Goal: Book appointment/travel/reservation

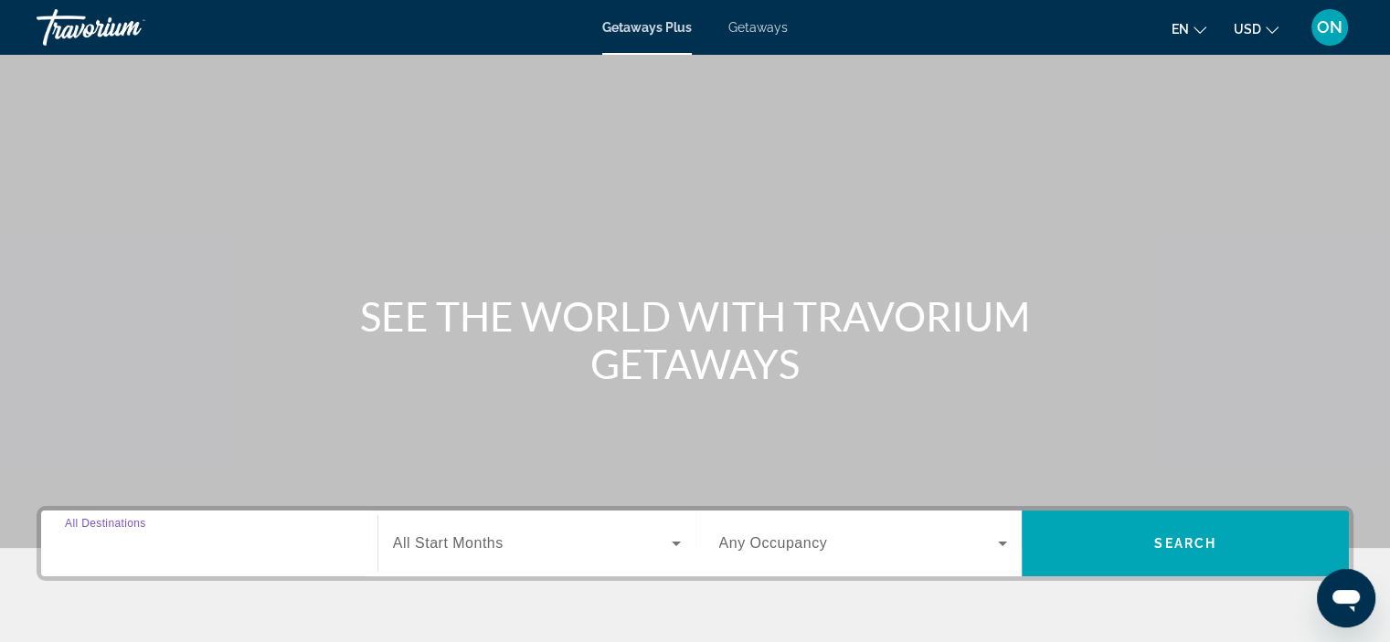
click at [187, 541] on input "Destination All Destinations" at bounding box center [209, 545] width 289 height 22
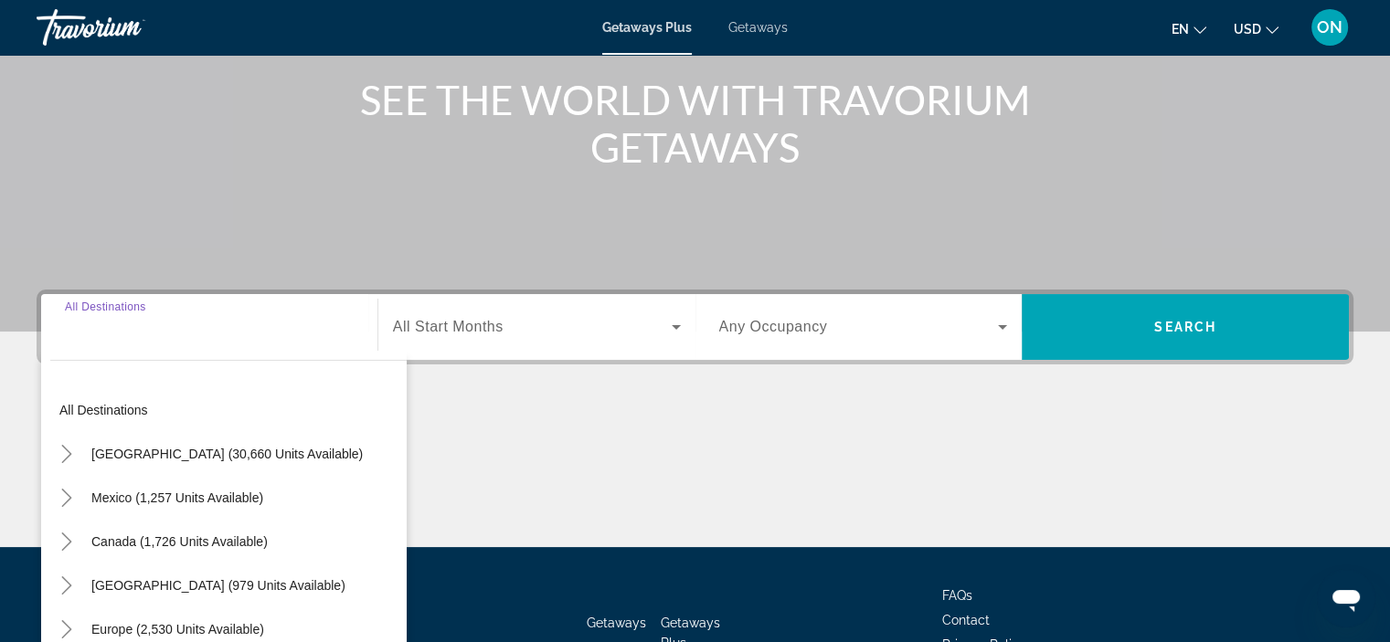
scroll to position [345, 0]
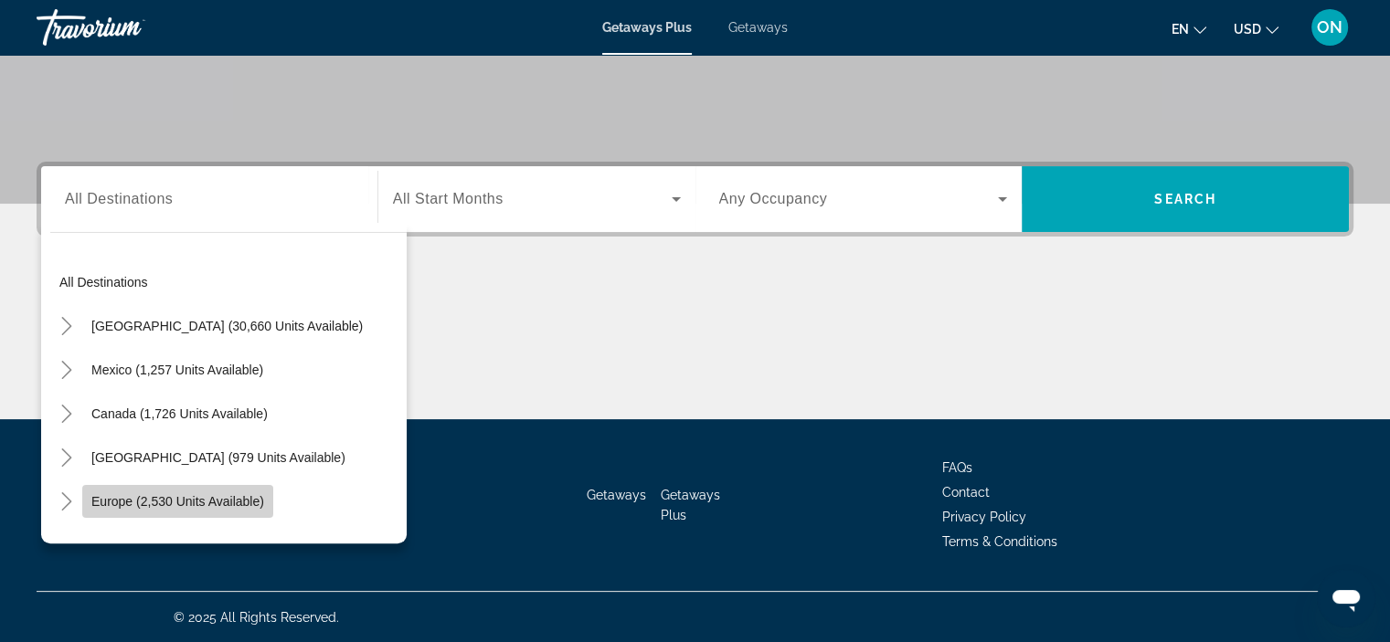
click at [199, 491] on span "Search widget" at bounding box center [177, 502] width 191 height 44
type input "**********"
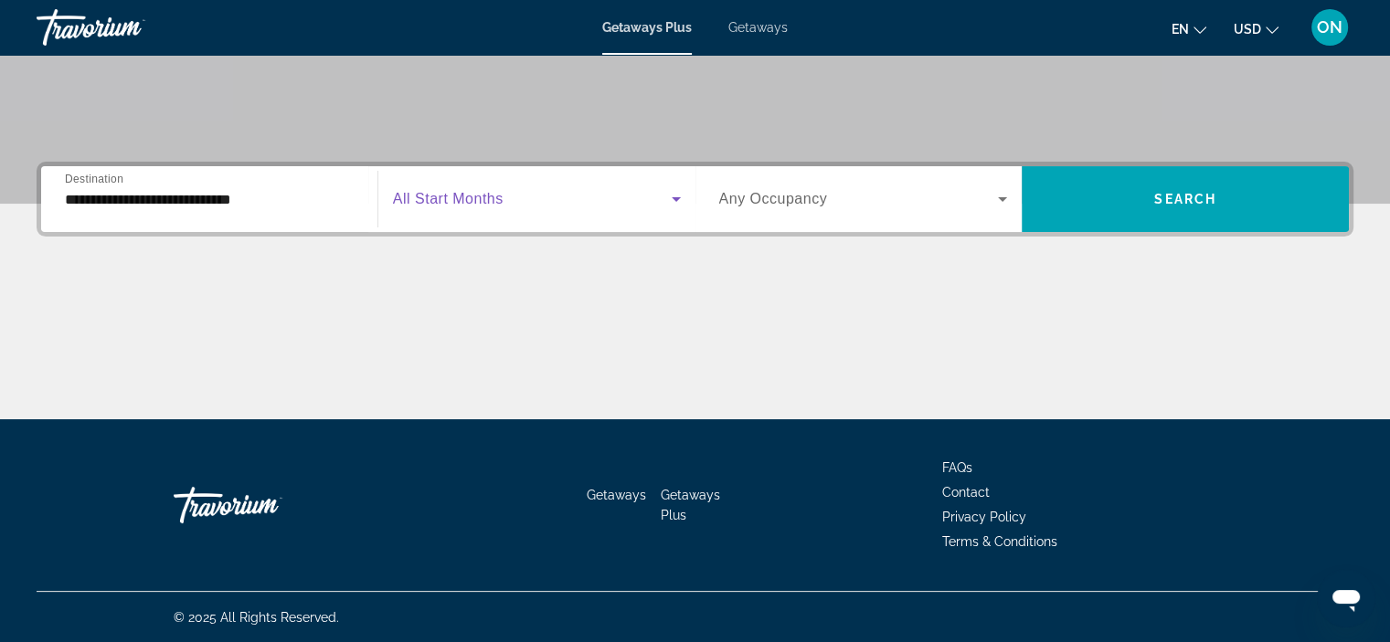
click at [681, 200] on icon "Search widget" at bounding box center [676, 199] width 22 height 22
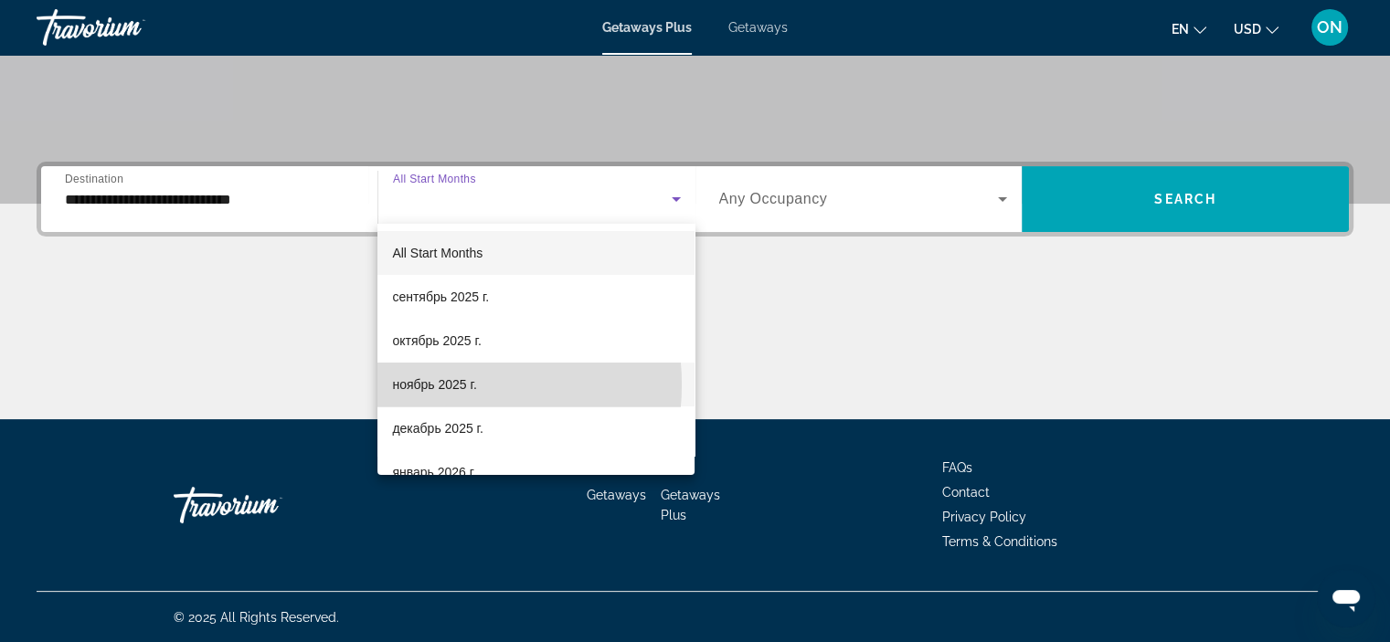
click at [425, 385] on span "ноябрь 2025 г." at bounding box center [434, 385] width 84 height 22
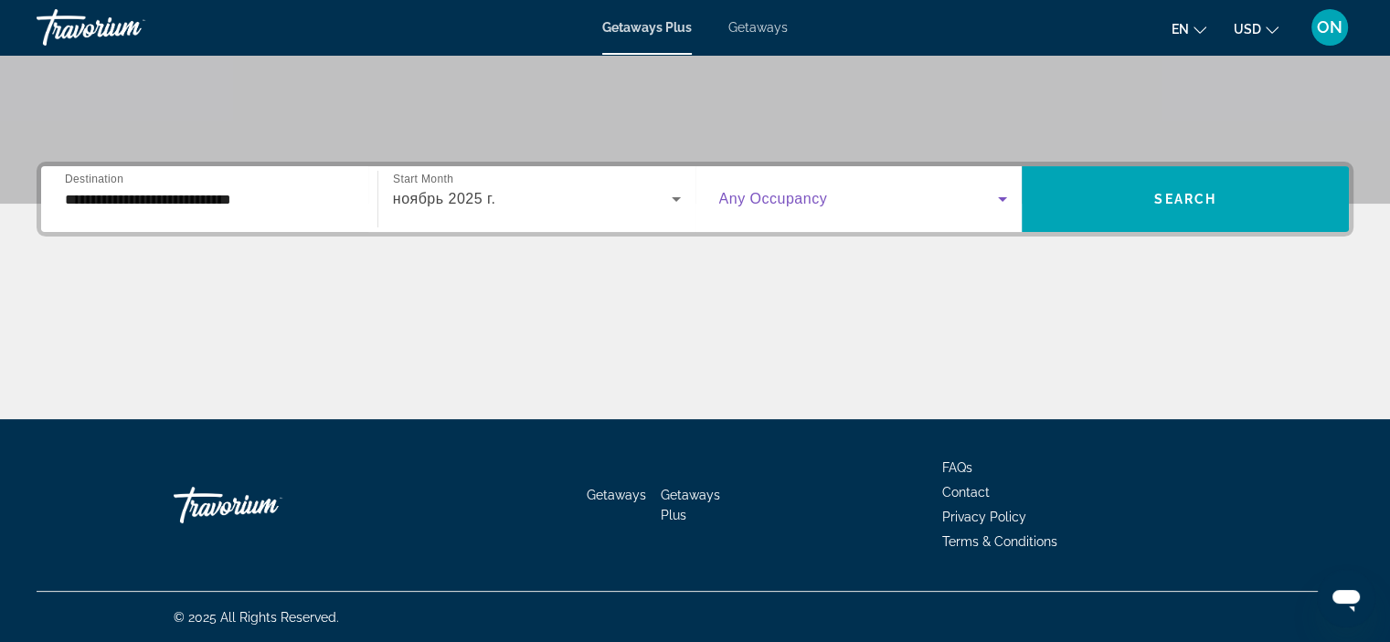
click at [1005, 201] on icon "Search widget" at bounding box center [1003, 199] width 22 height 22
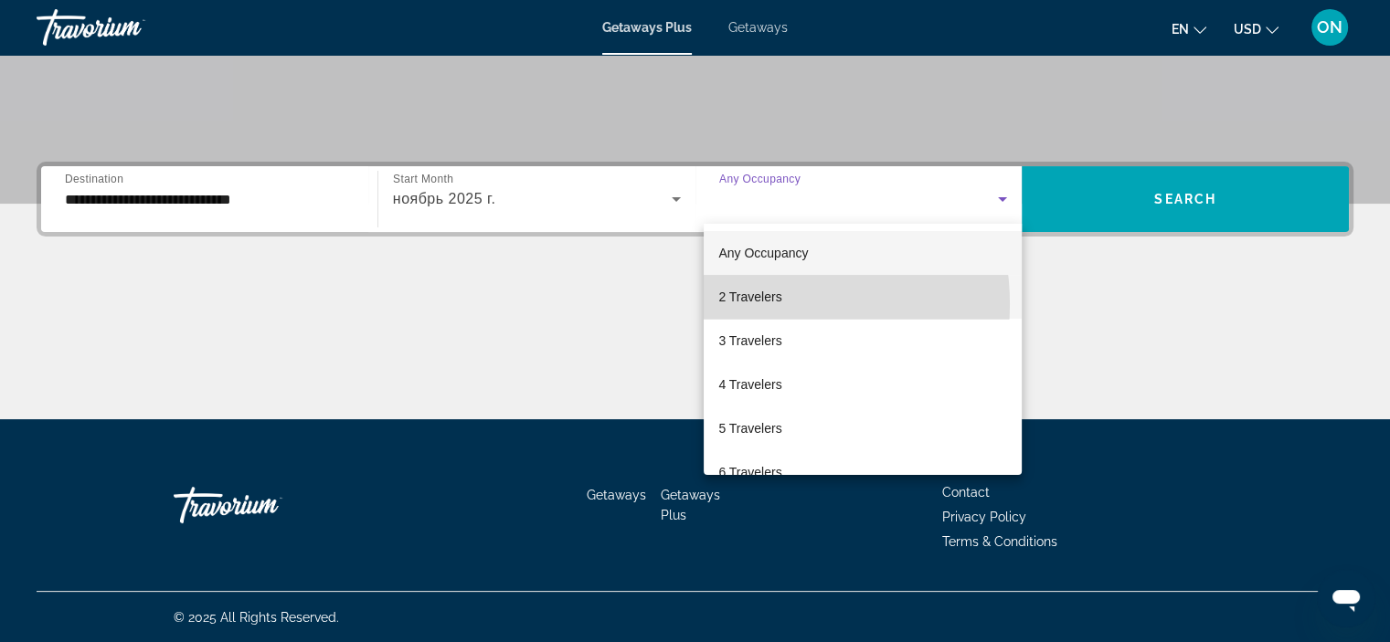
click at [755, 304] on span "2 Travelers" at bounding box center [749, 297] width 63 height 22
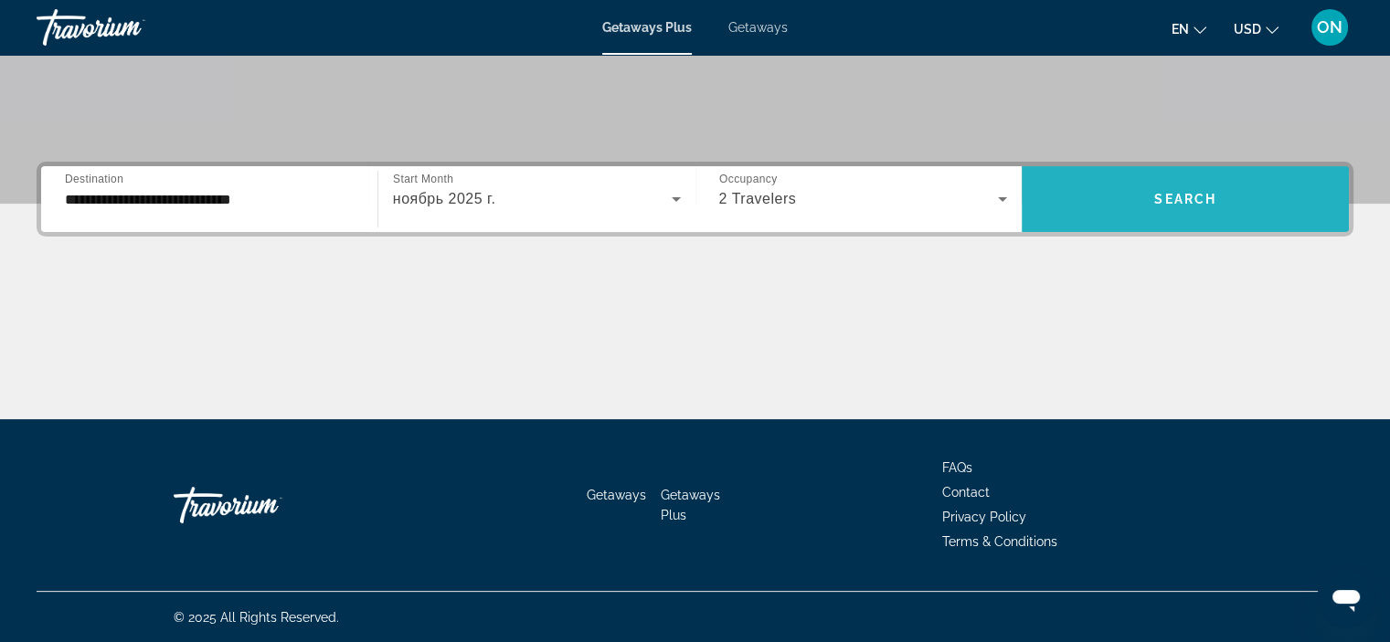
click at [1184, 185] on span "Search widget" at bounding box center [1185, 199] width 327 height 44
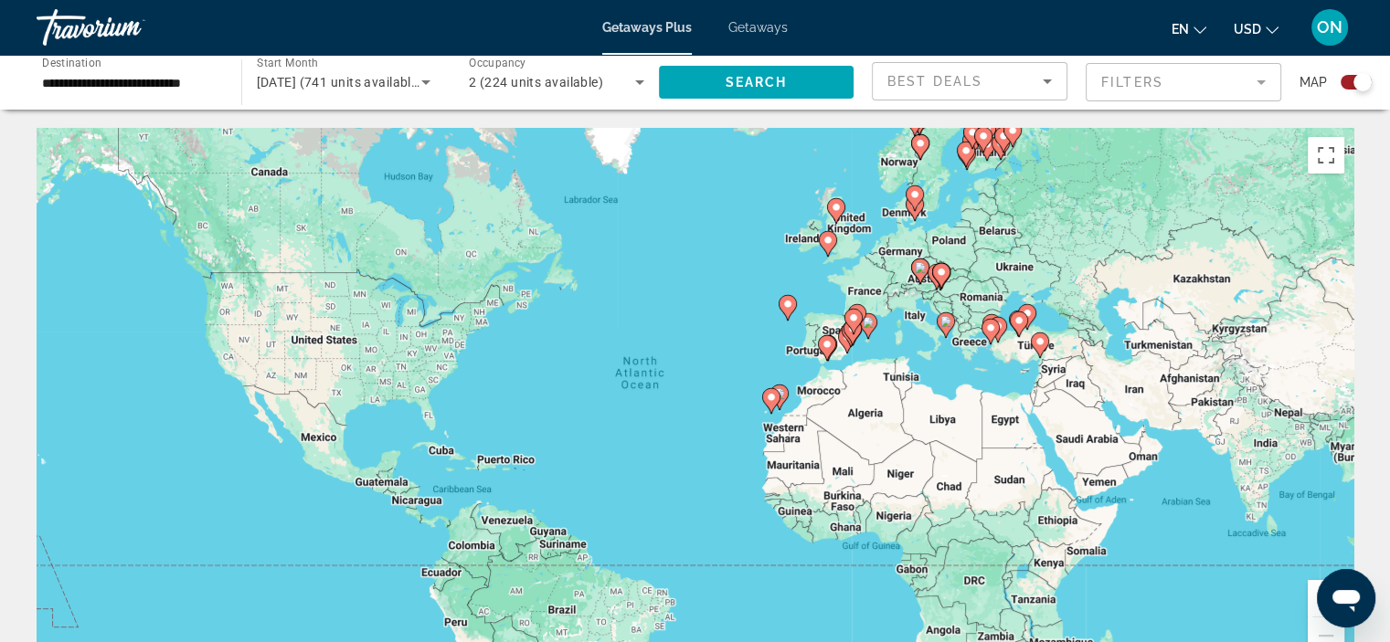
click at [1265, 76] on mat-form-field "Filters" at bounding box center [1184, 82] width 196 height 38
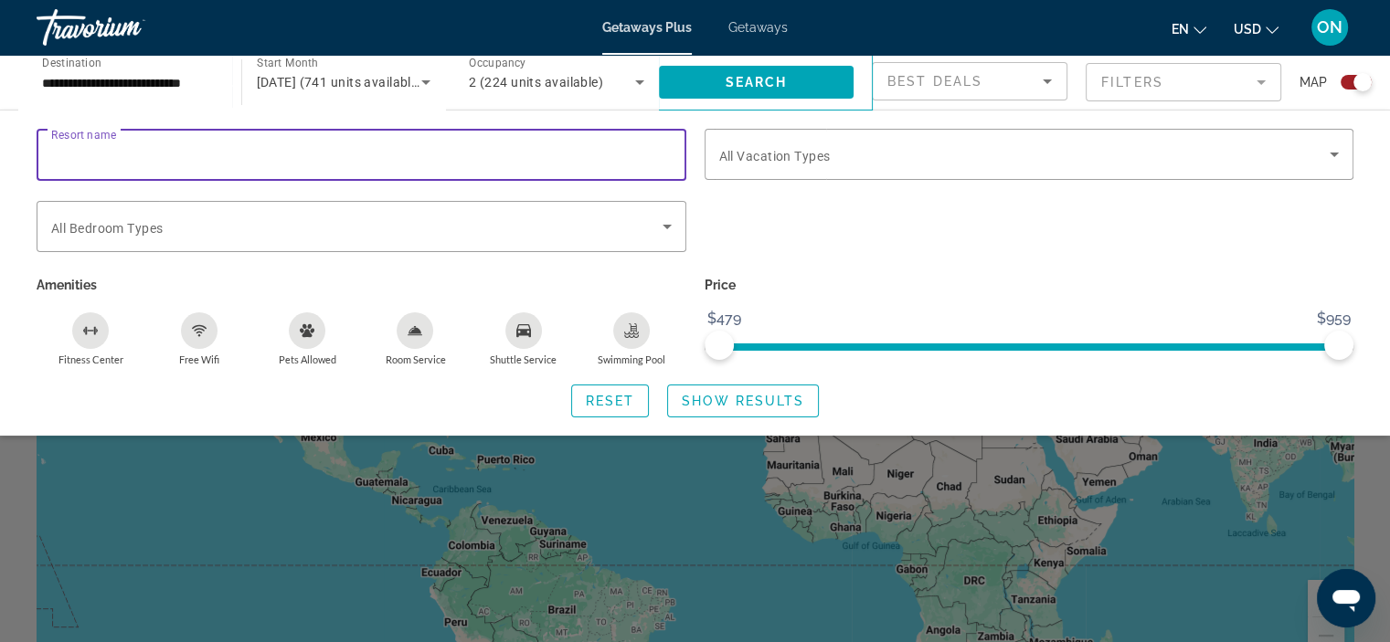
click at [508, 153] on input "Resort name" at bounding box center [361, 155] width 621 height 22
type input "**********"
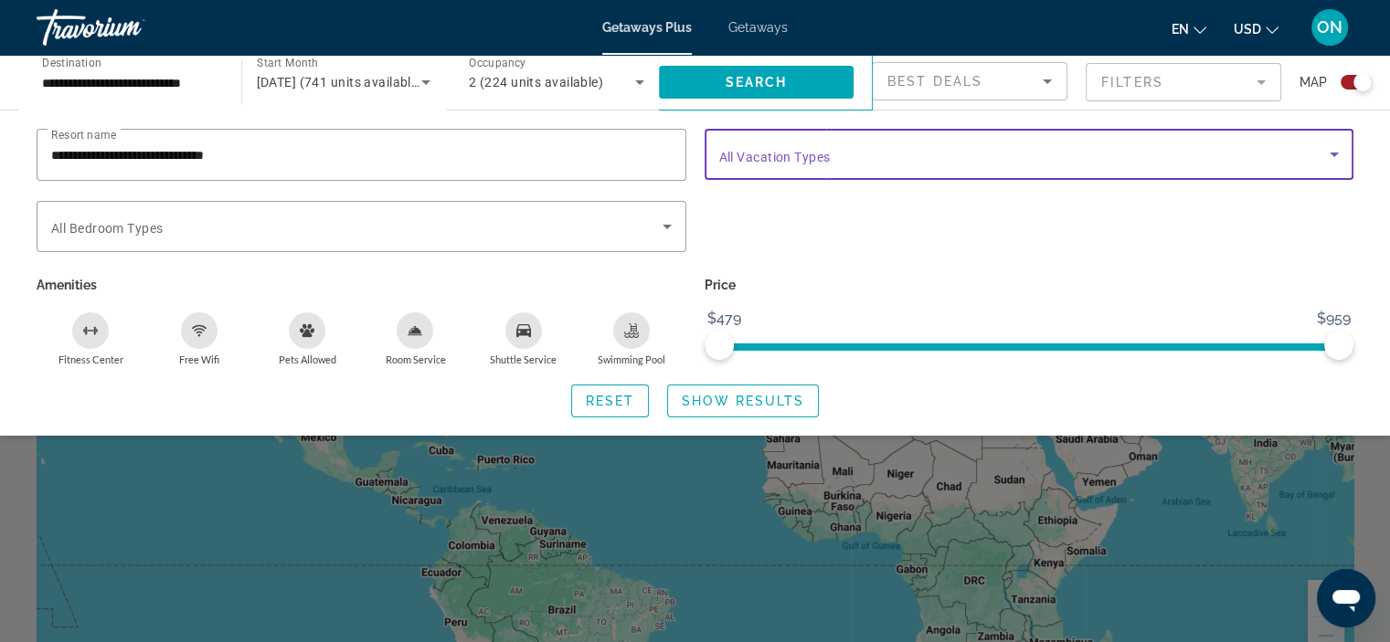
click at [1328, 151] on icon "Search widget" at bounding box center [1334, 154] width 22 height 22
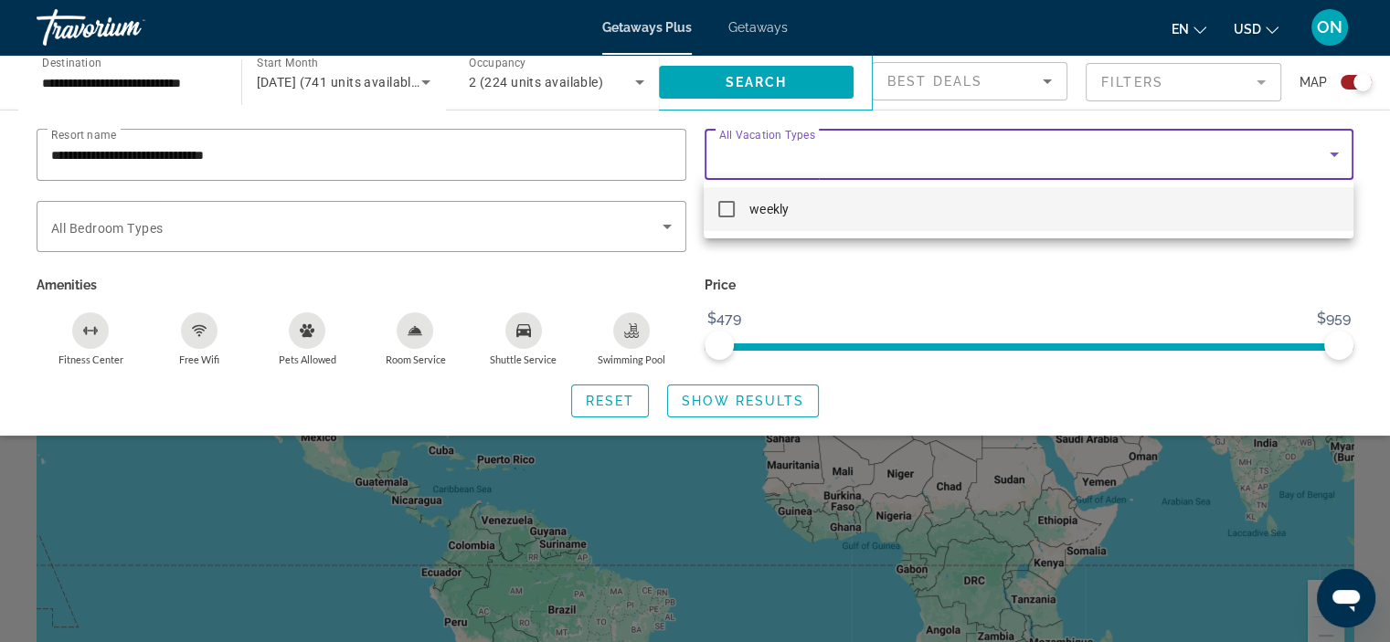
click at [1332, 151] on div at bounding box center [695, 321] width 1390 height 642
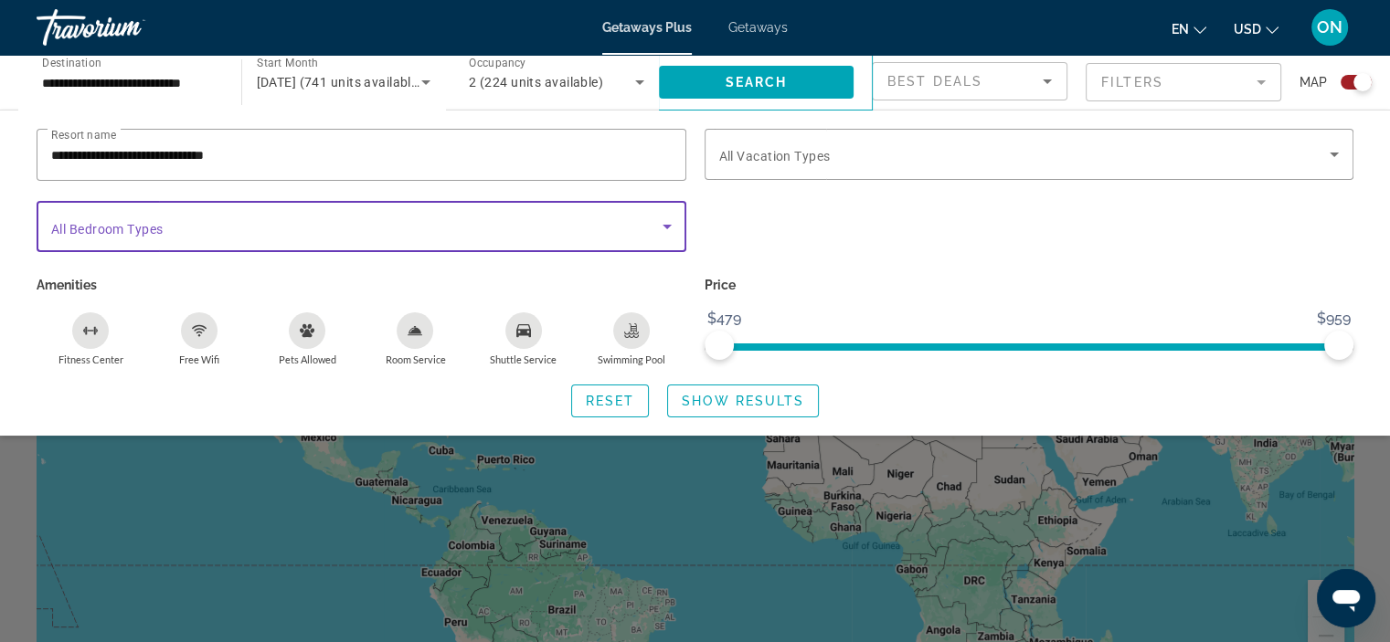
click at [663, 225] on icon "Search widget" at bounding box center [667, 227] width 9 height 5
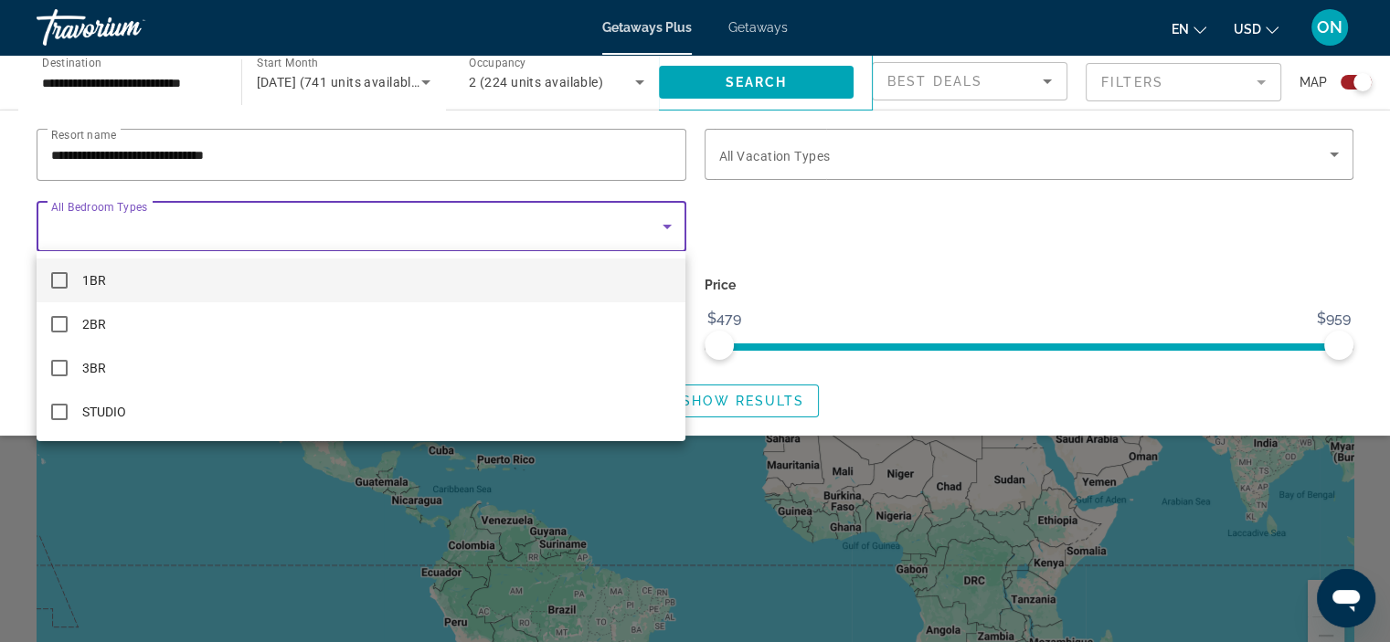
click at [852, 242] on div at bounding box center [695, 321] width 1390 height 642
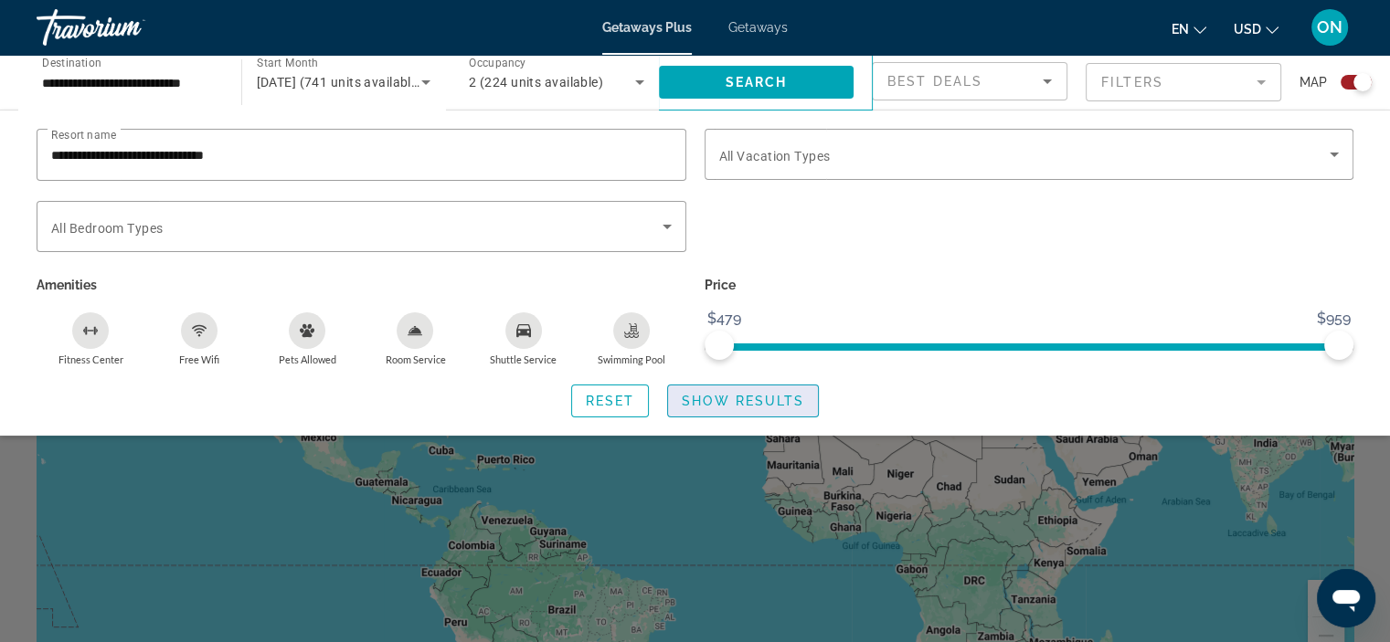
click at [785, 401] on span "Show Results" at bounding box center [743, 401] width 122 height 15
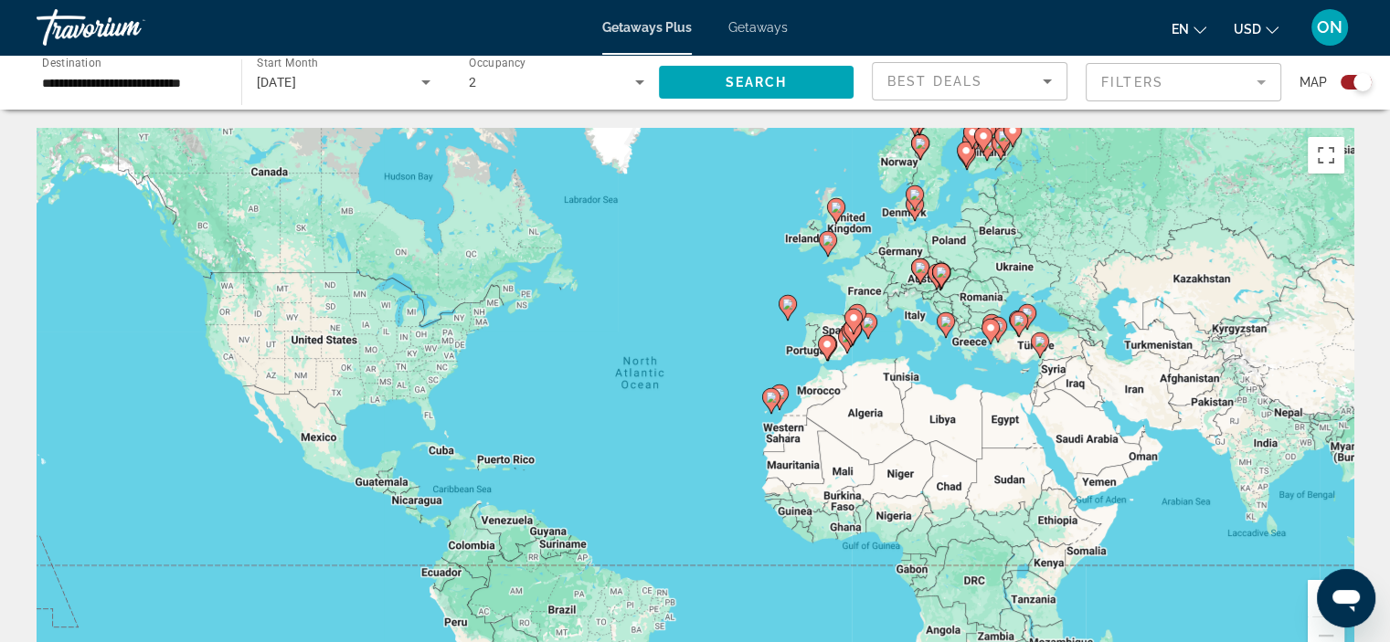
click at [1200, 32] on icon "Change language" at bounding box center [1200, 30] width 13 height 7
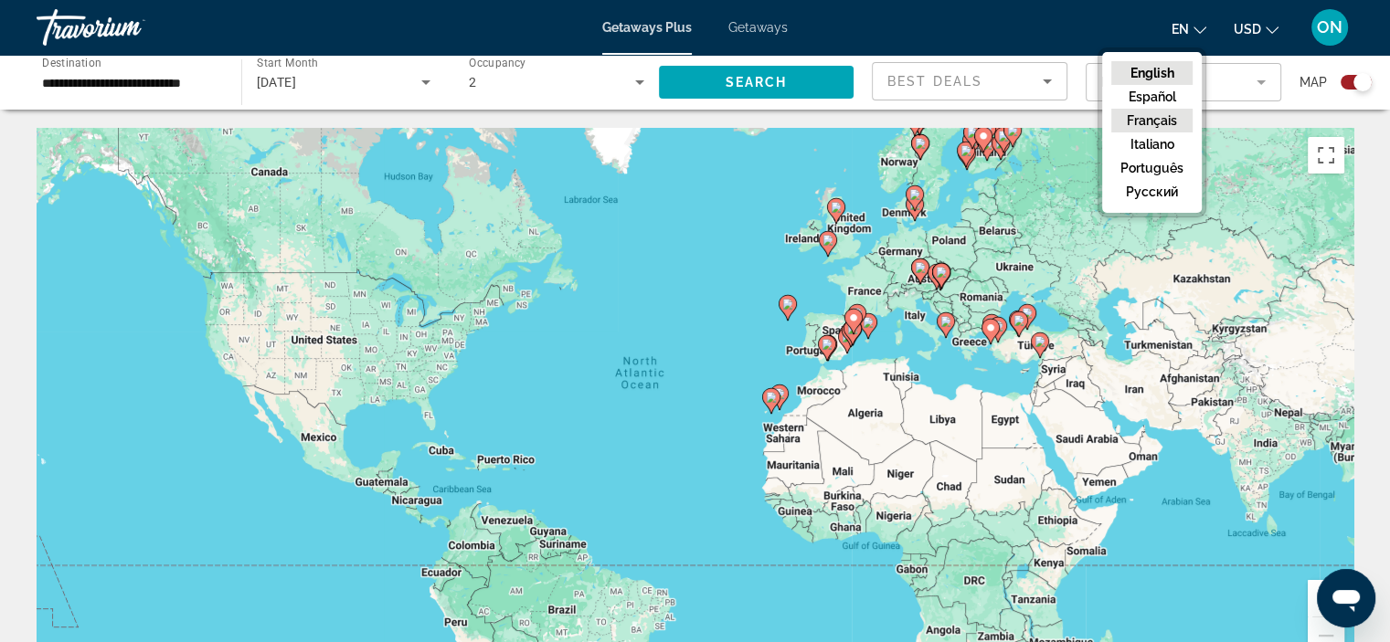
click at [1144, 123] on button "Français" at bounding box center [1151, 121] width 81 height 24
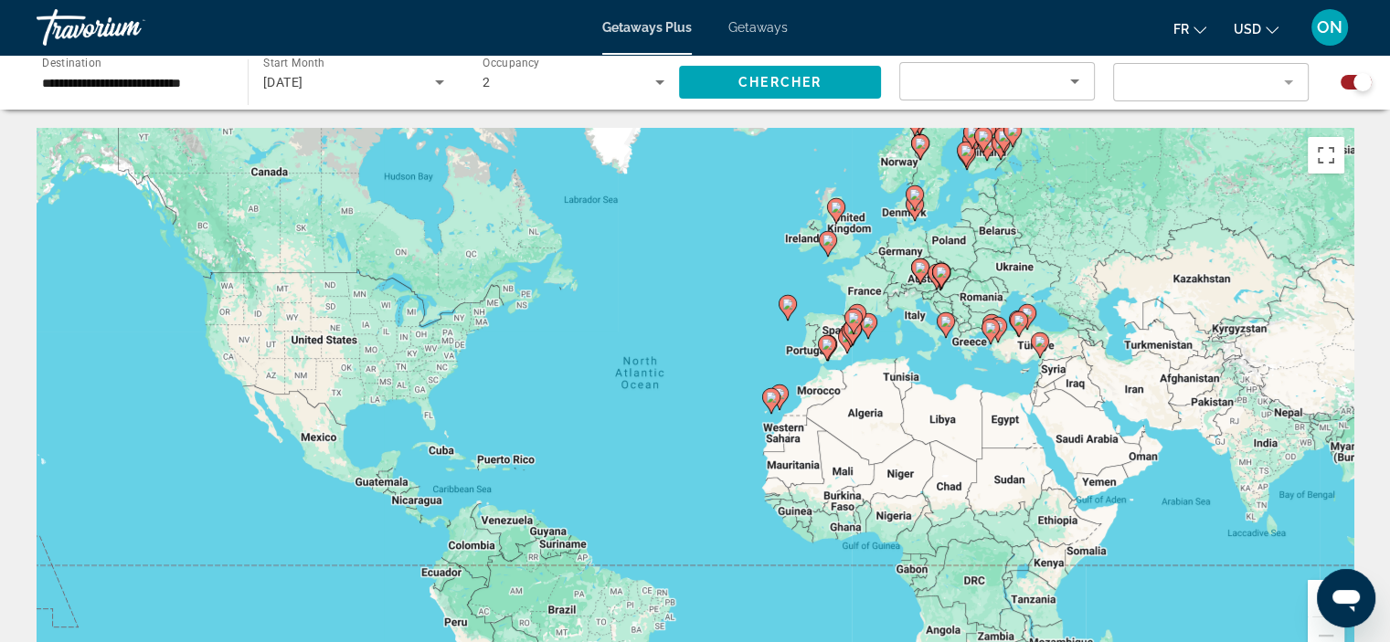
click at [1290, 81] on mat-form-field "Filter" at bounding box center [1211, 82] width 196 height 38
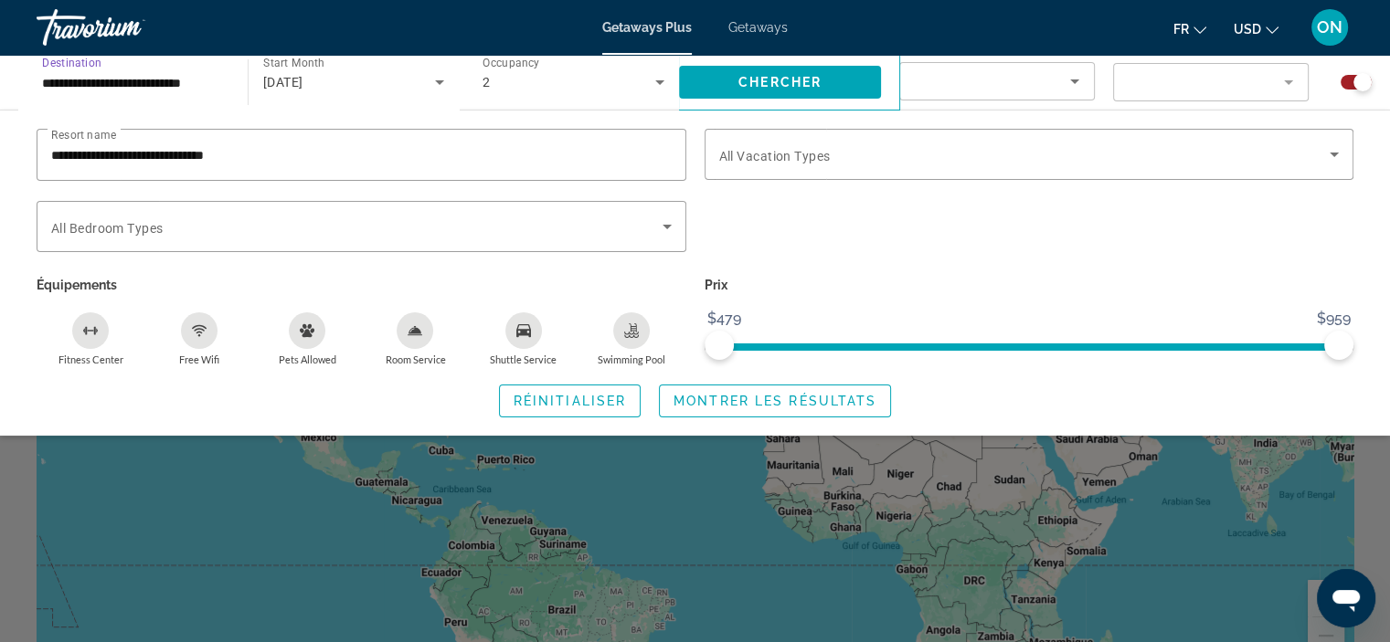
click at [147, 81] on input "**********" at bounding box center [133, 83] width 182 height 22
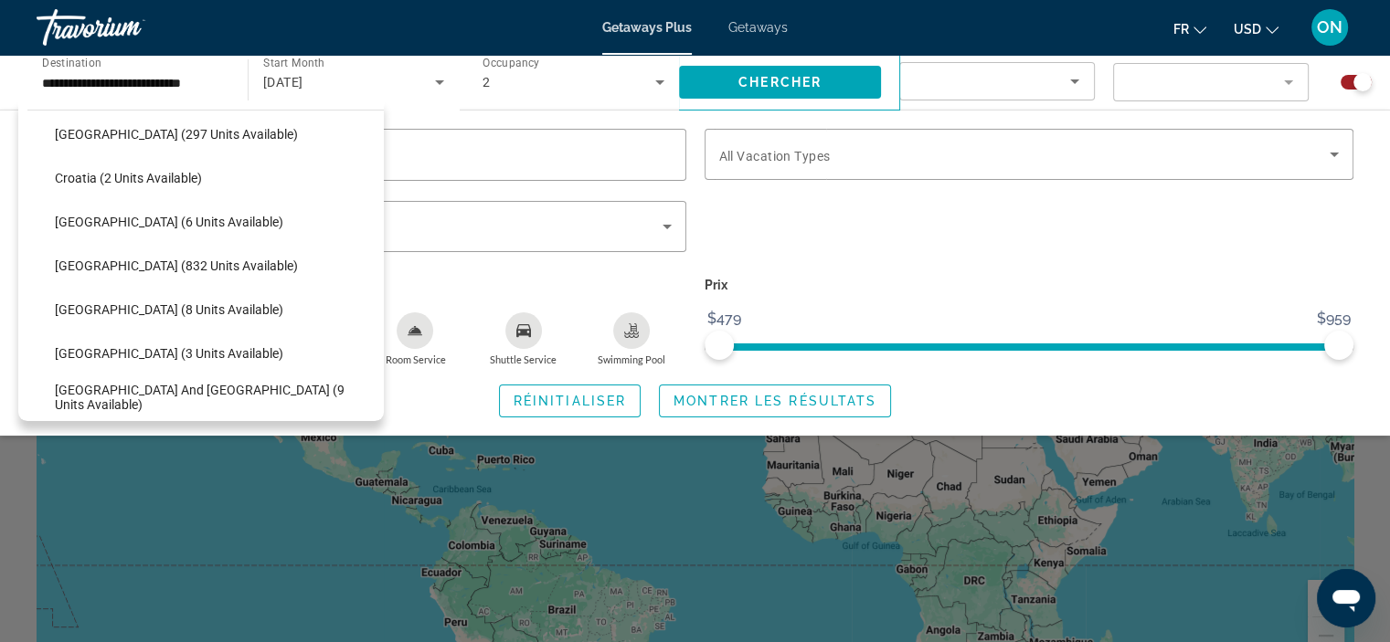
scroll to position [329, 0]
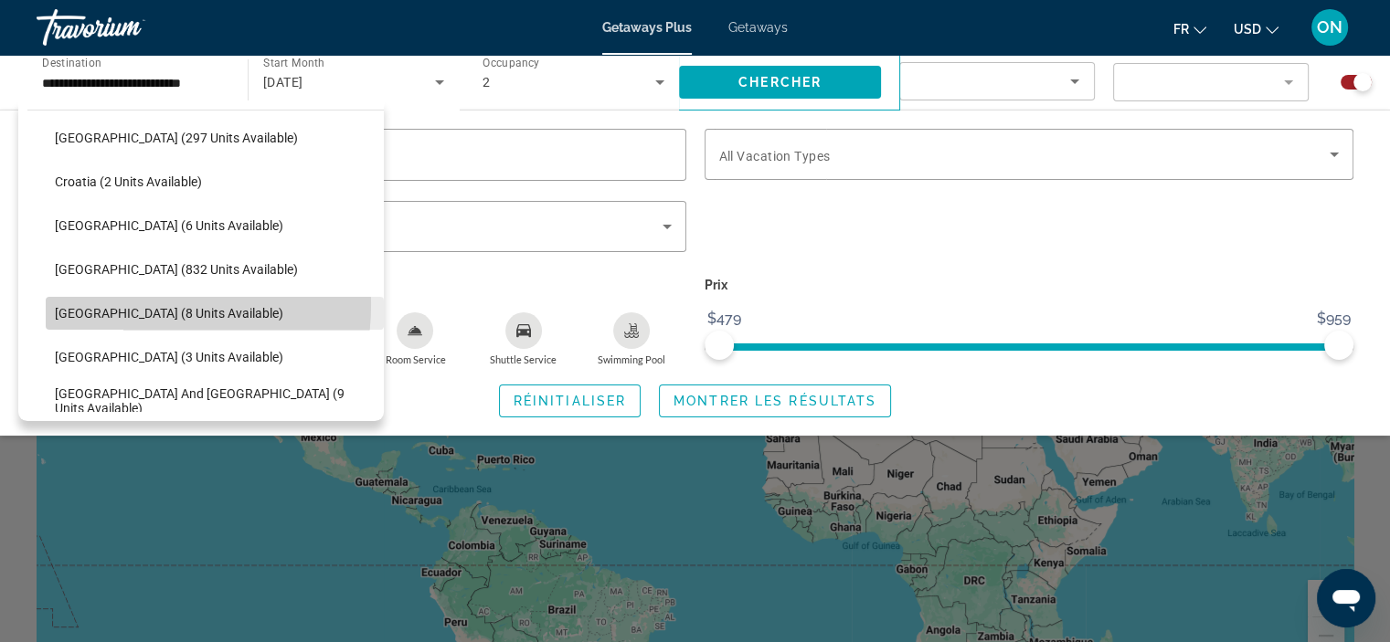
click at [131, 306] on span "France (8 units available)" at bounding box center [169, 313] width 228 height 15
type input "**********"
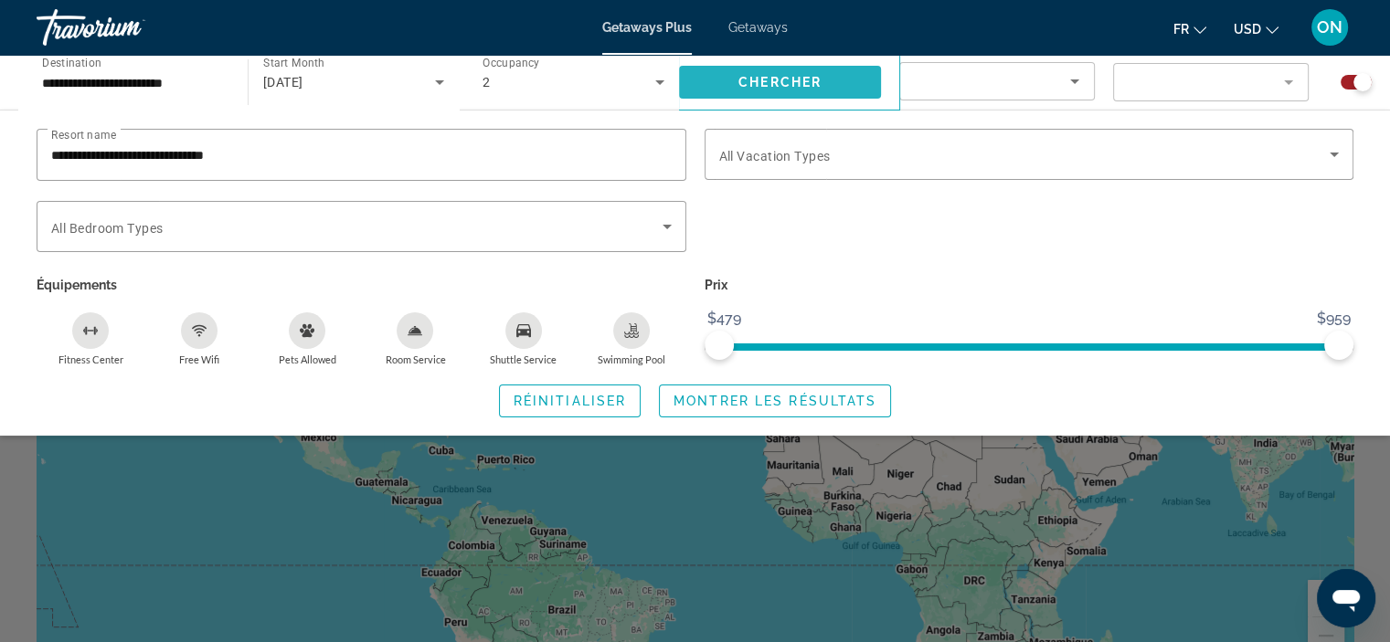
click at [833, 72] on span "Search widget" at bounding box center [780, 82] width 202 height 44
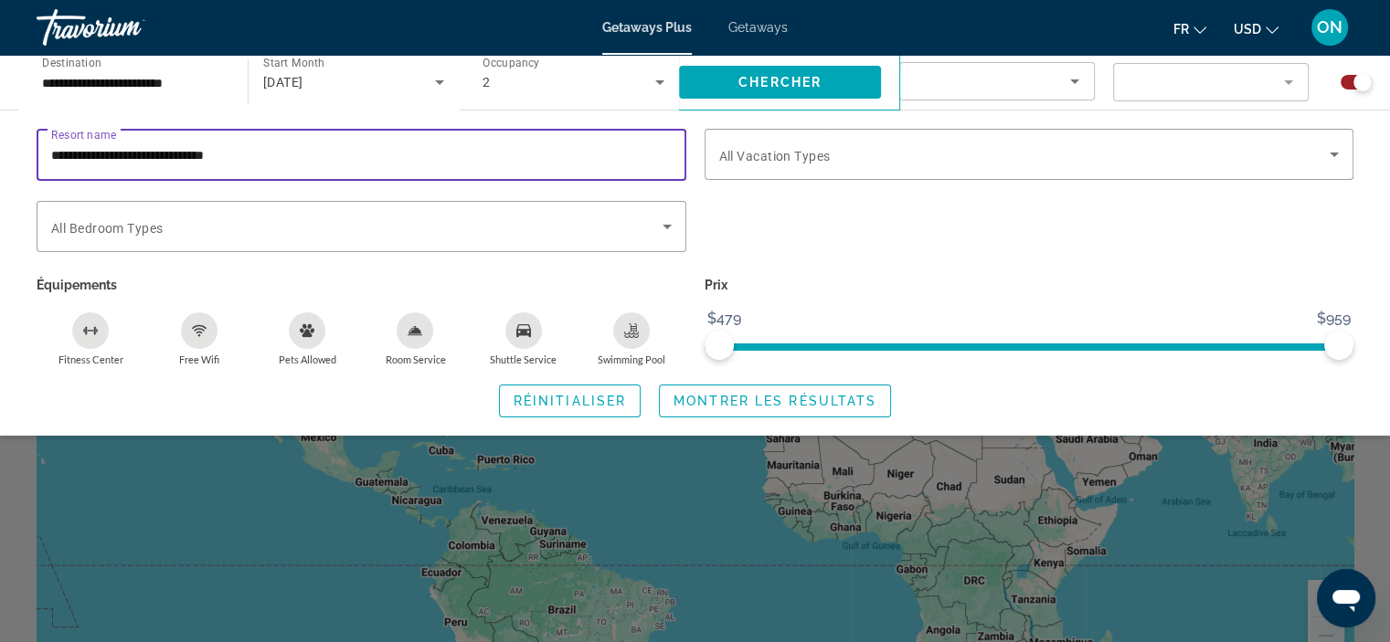
click at [299, 144] on input "**********" at bounding box center [361, 155] width 621 height 22
type input "*"
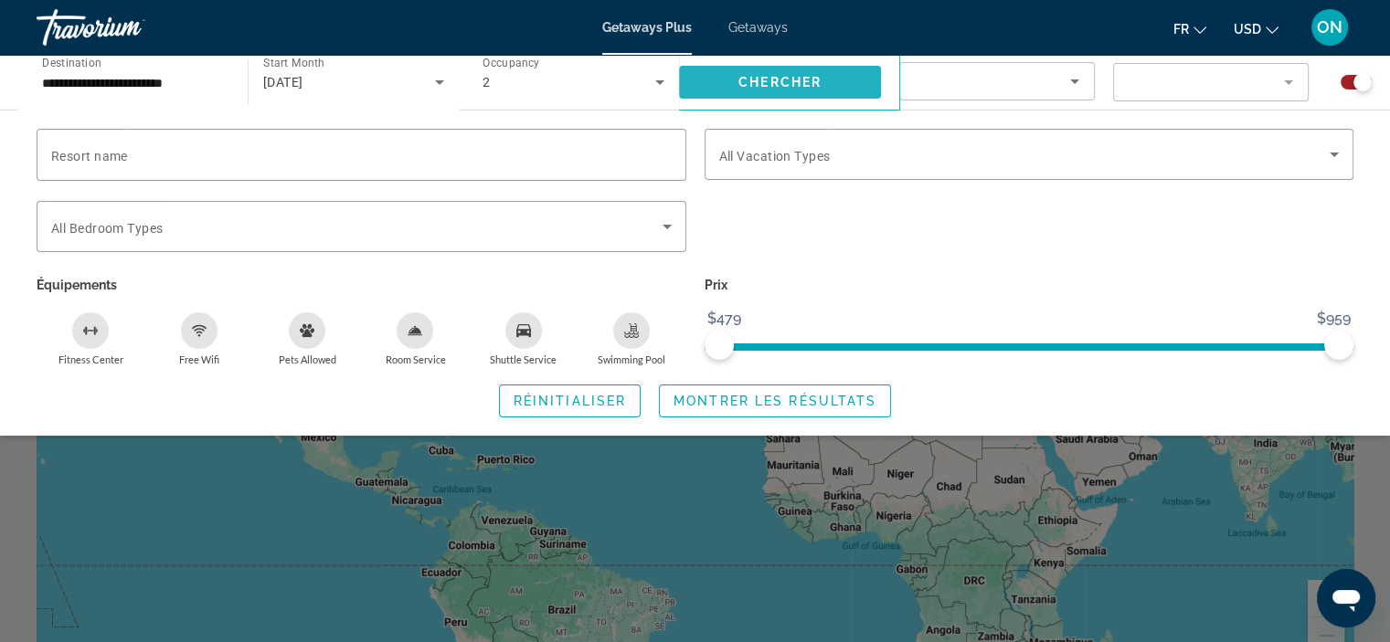
click at [731, 66] on span "Search widget" at bounding box center [780, 82] width 202 height 44
click at [1187, 25] on span "fr" at bounding box center [1181, 29] width 16 height 15
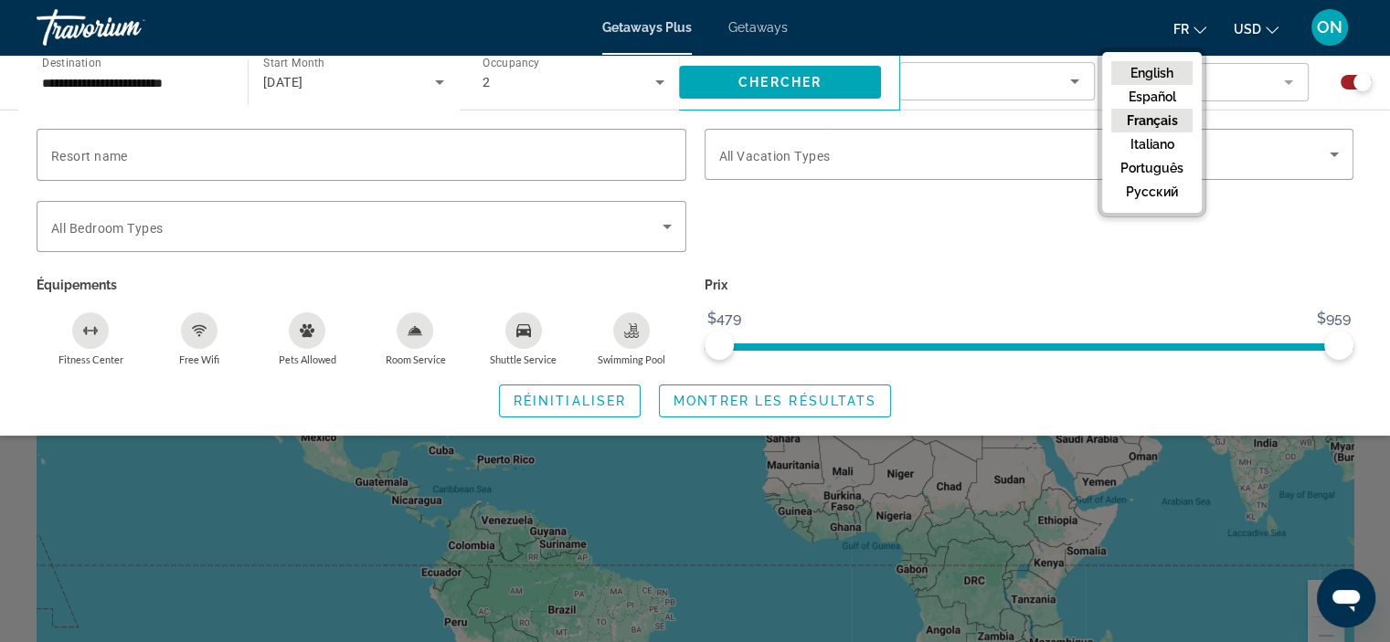
click at [1159, 68] on button "English" at bounding box center [1151, 73] width 81 height 24
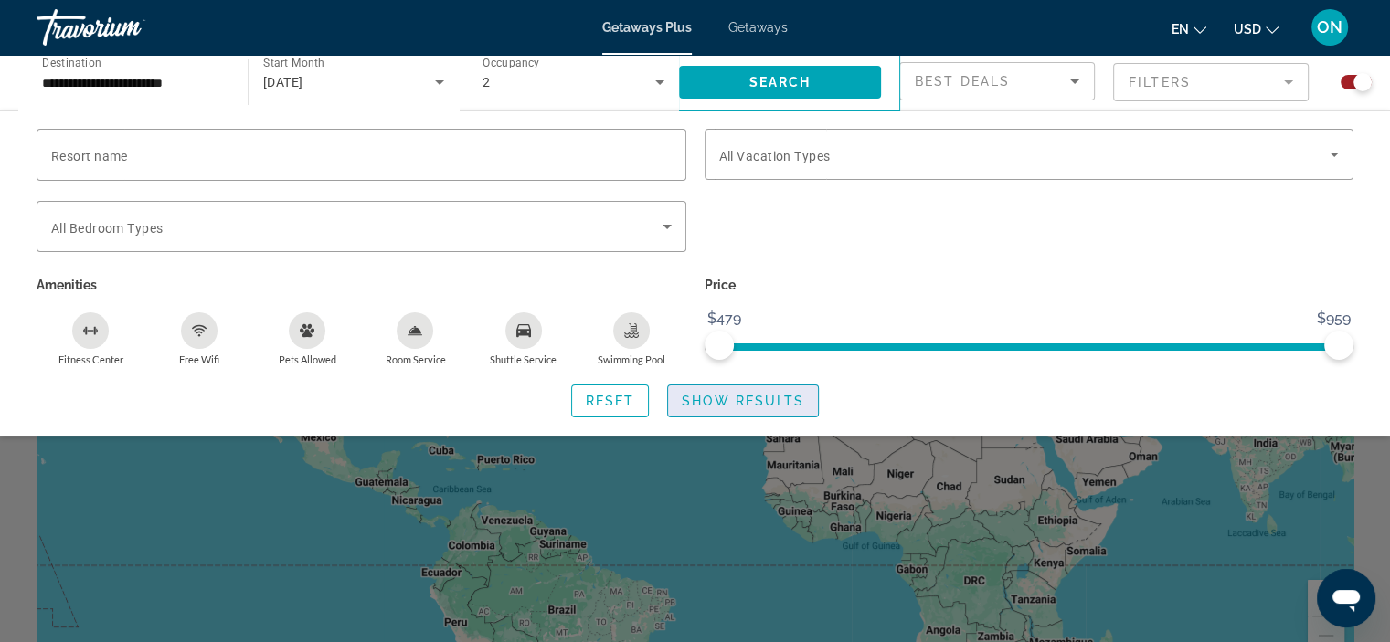
click at [759, 394] on span "Show Results" at bounding box center [743, 401] width 122 height 15
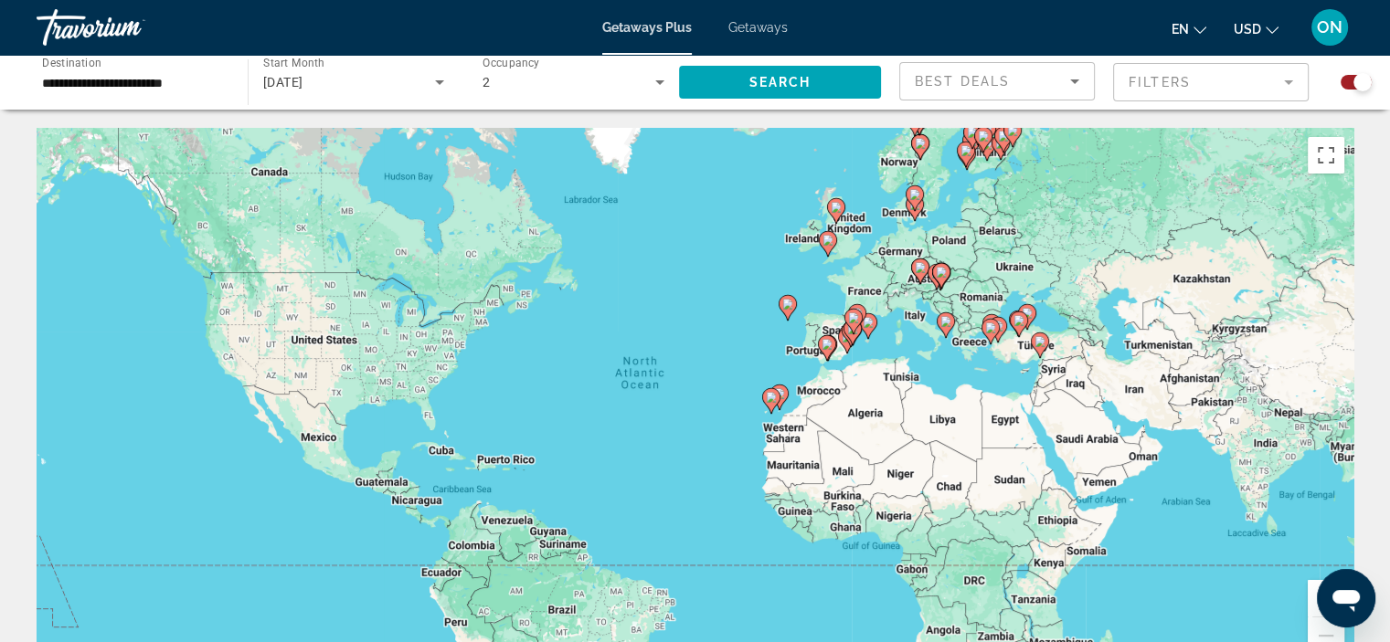
click at [853, 296] on div "To activate drag with keyboard, press Alt + Enter. Once in keyboard drag state,…" at bounding box center [695, 402] width 1317 height 548
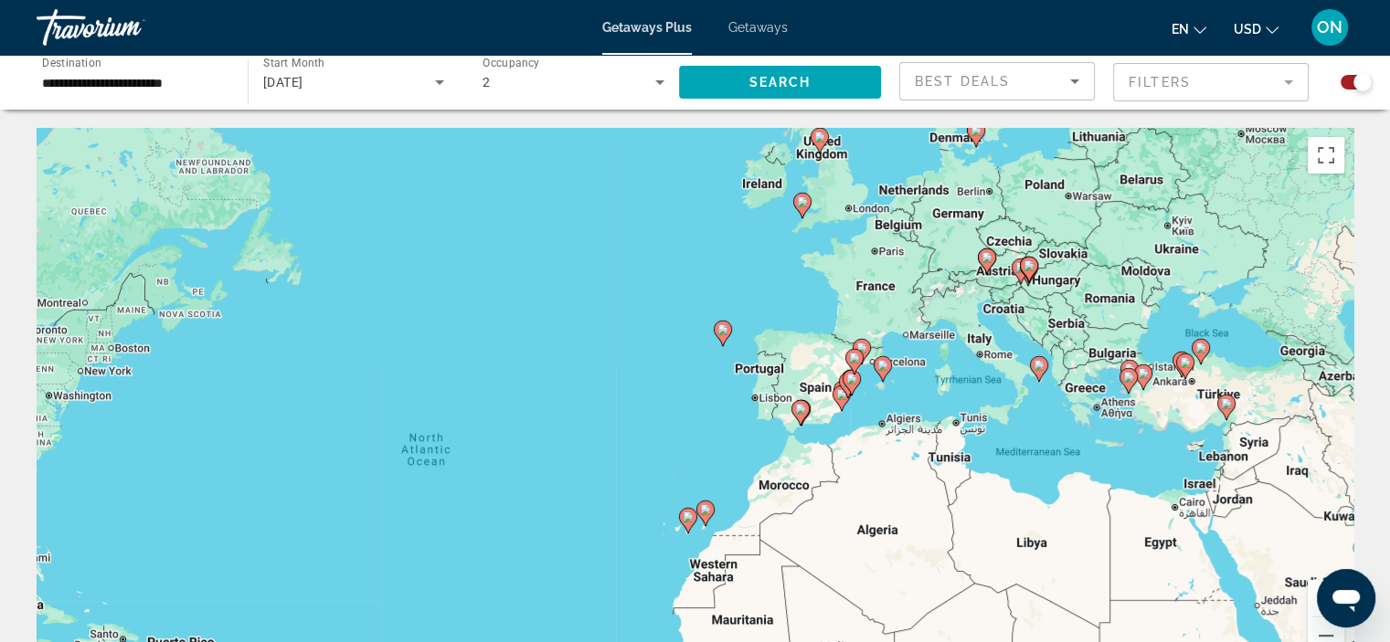
click at [853, 296] on div "To activate drag with keyboard, press Alt + Enter. Once in keyboard drag state,…" at bounding box center [695, 402] width 1317 height 548
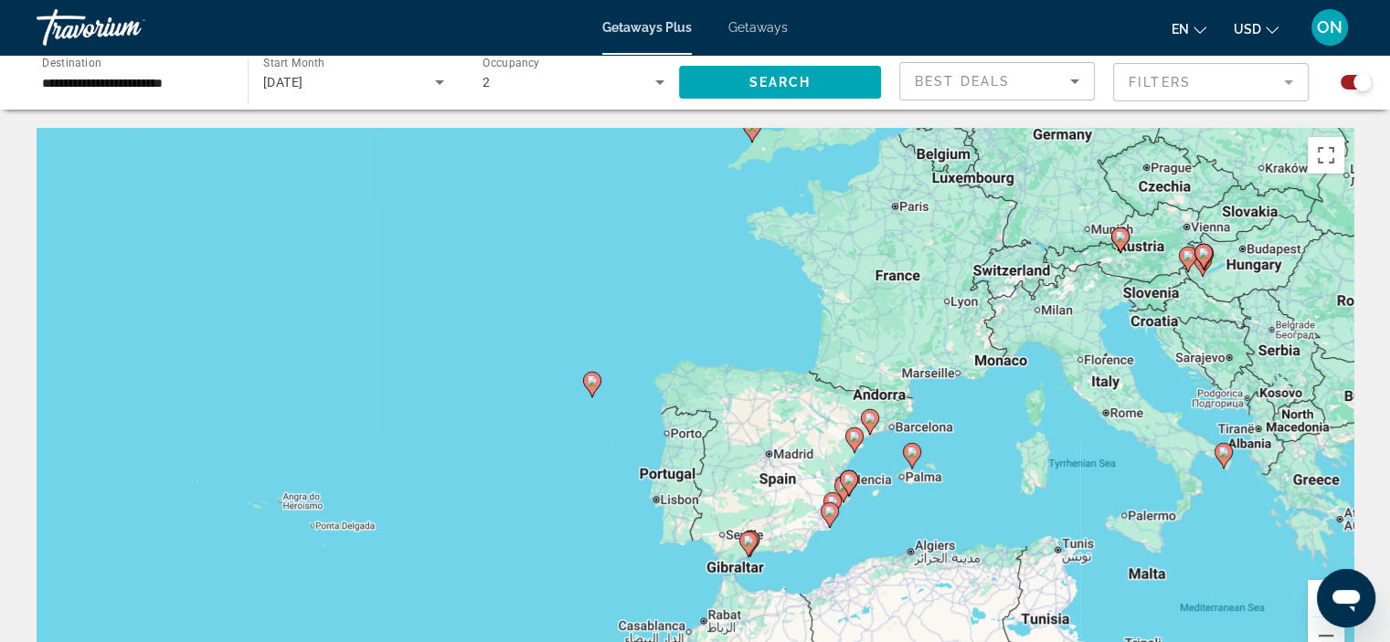
click at [1088, 81] on div "Best Deals" at bounding box center [997, 81] width 194 height 37
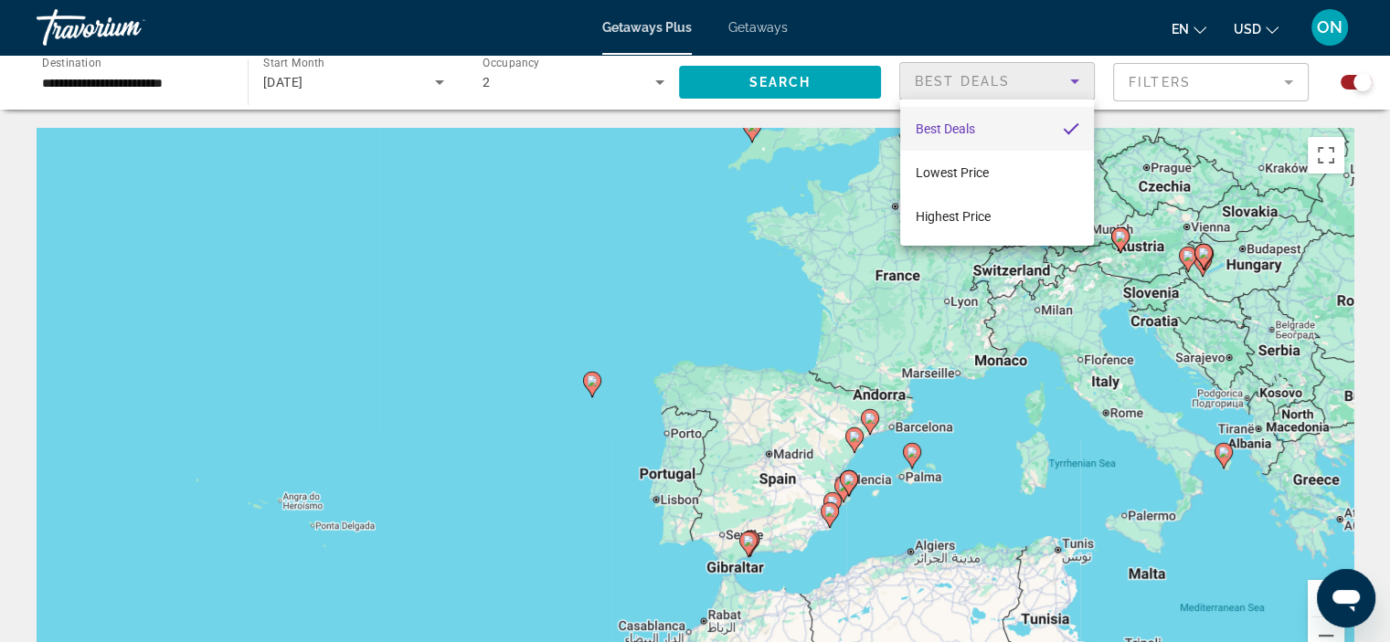
click at [1290, 78] on div at bounding box center [695, 321] width 1390 height 642
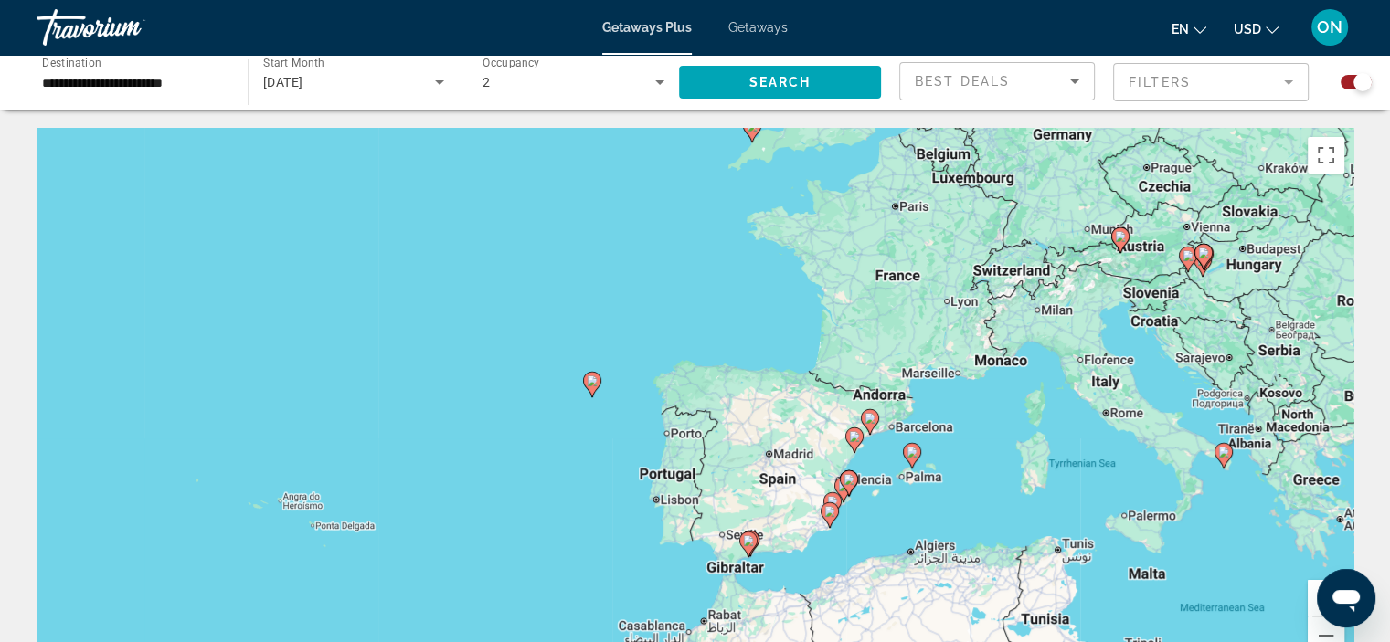
click at [1290, 78] on mat-form-field "Filters" at bounding box center [1211, 82] width 196 height 38
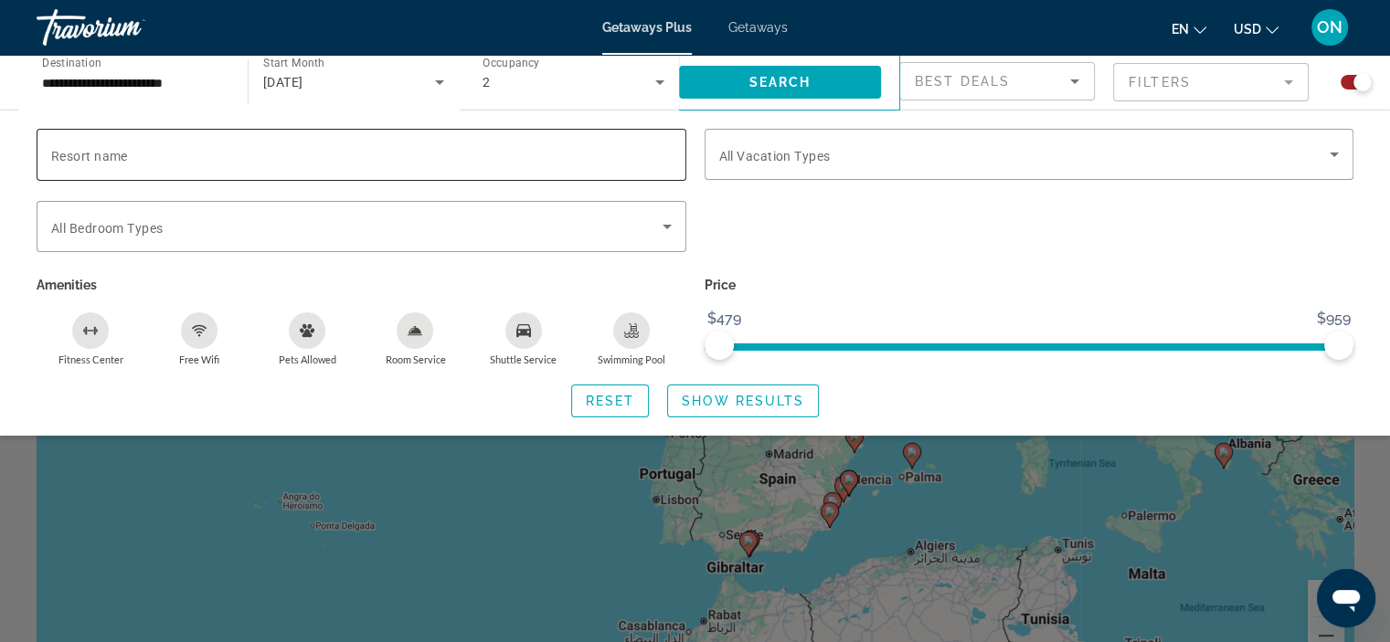
click at [116, 162] on span "Resort name" at bounding box center [89, 156] width 77 height 15
click at [116, 162] on input "Resort name" at bounding box center [361, 155] width 621 height 22
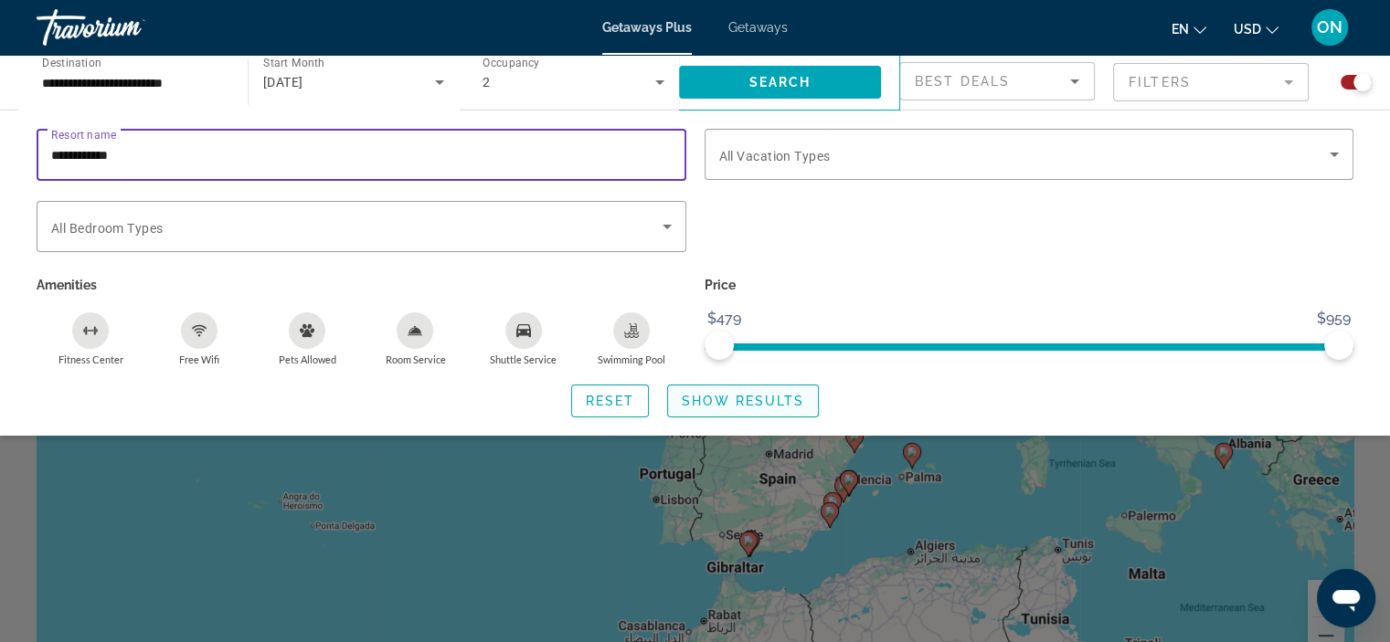
type input "**********"
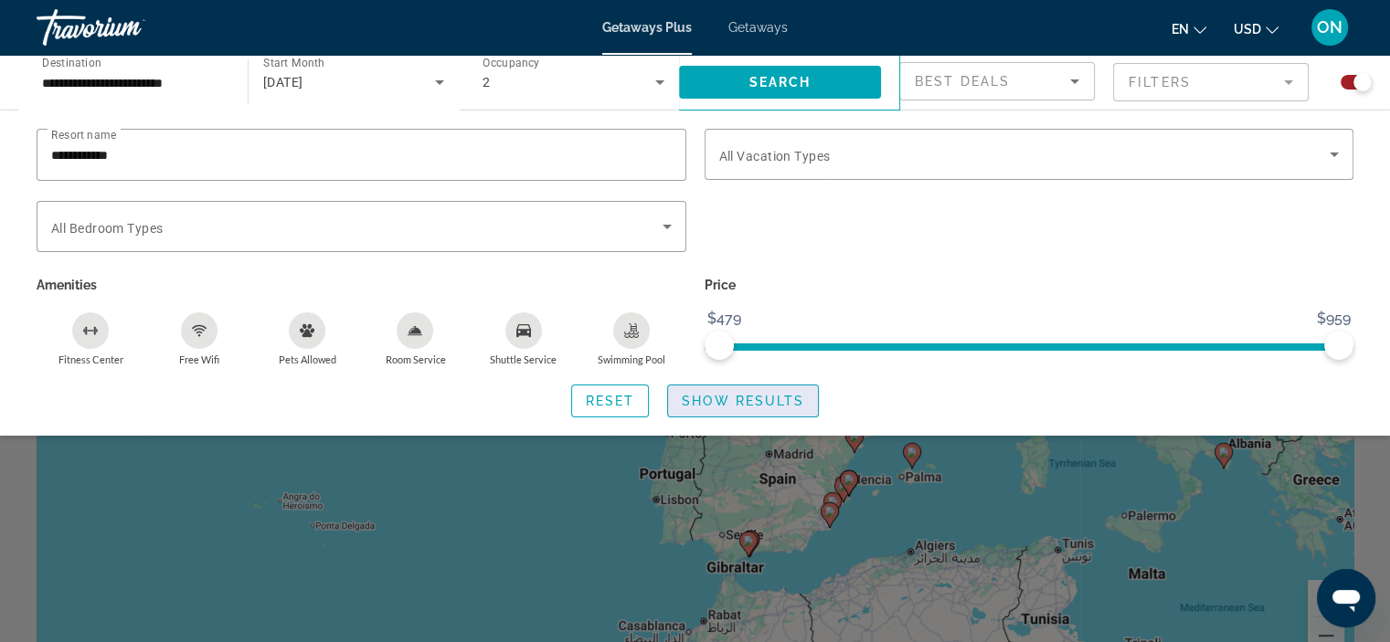
click at [737, 402] on span "Show Results" at bounding box center [743, 401] width 122 height 15
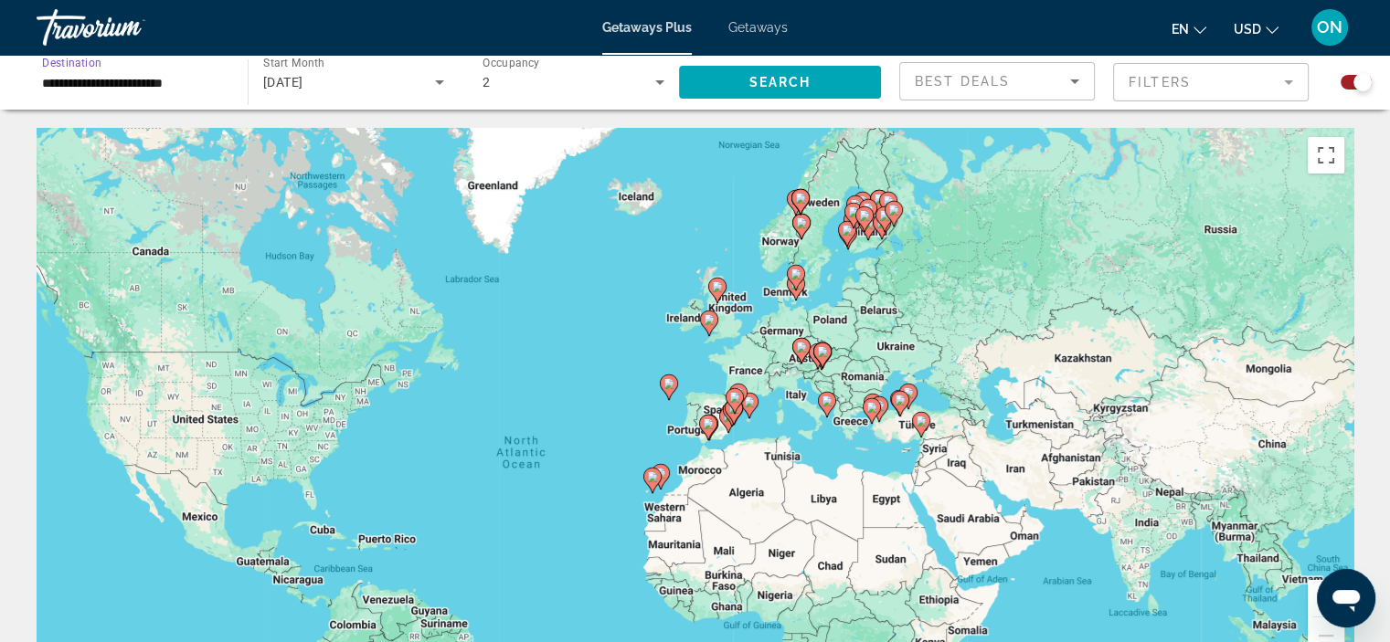
click at [164, 88] on input "**********" at bounding box center [133, 83] width 182 height 22
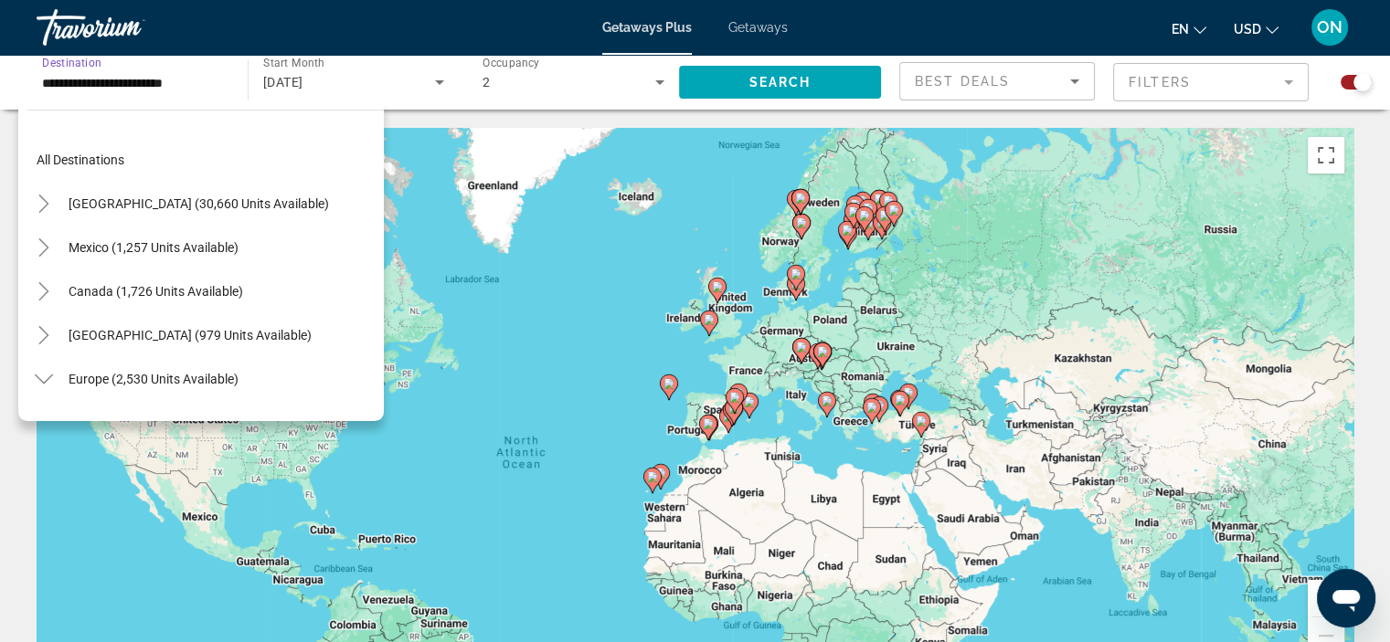
scroll to position [372, 0]
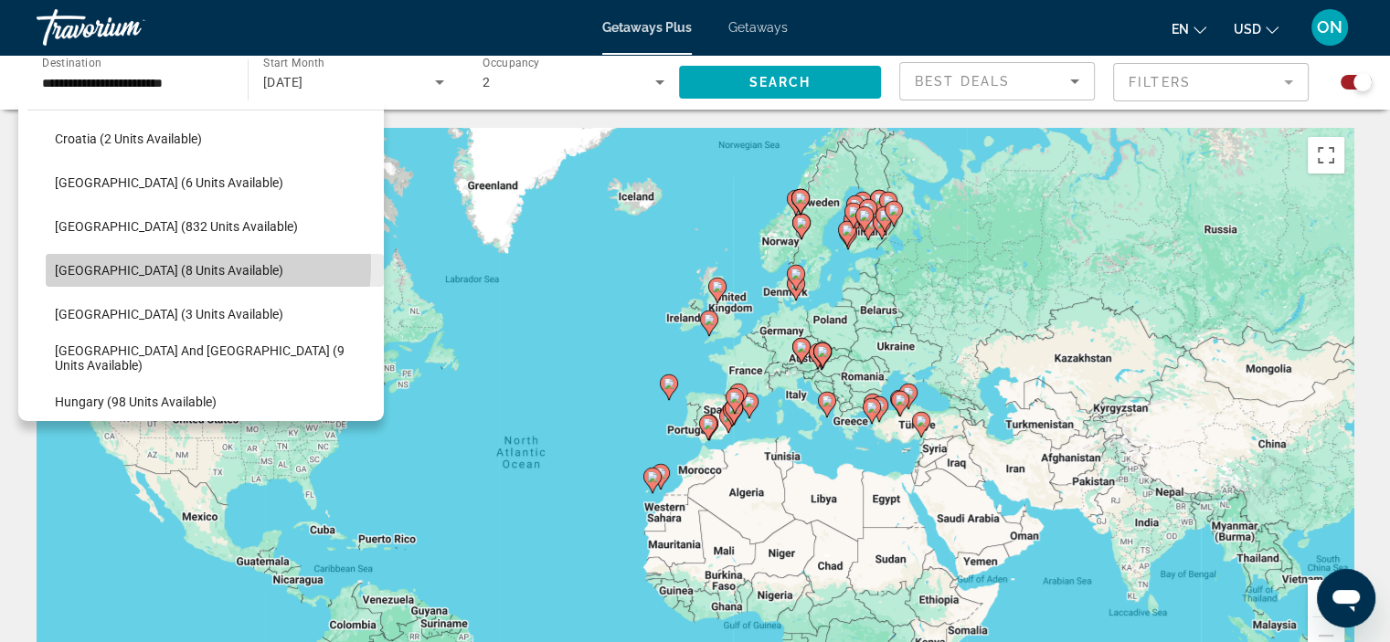
click at [185, 264] on span "France (8 units available)" at bounding box center [169, 270] width 228 height 15
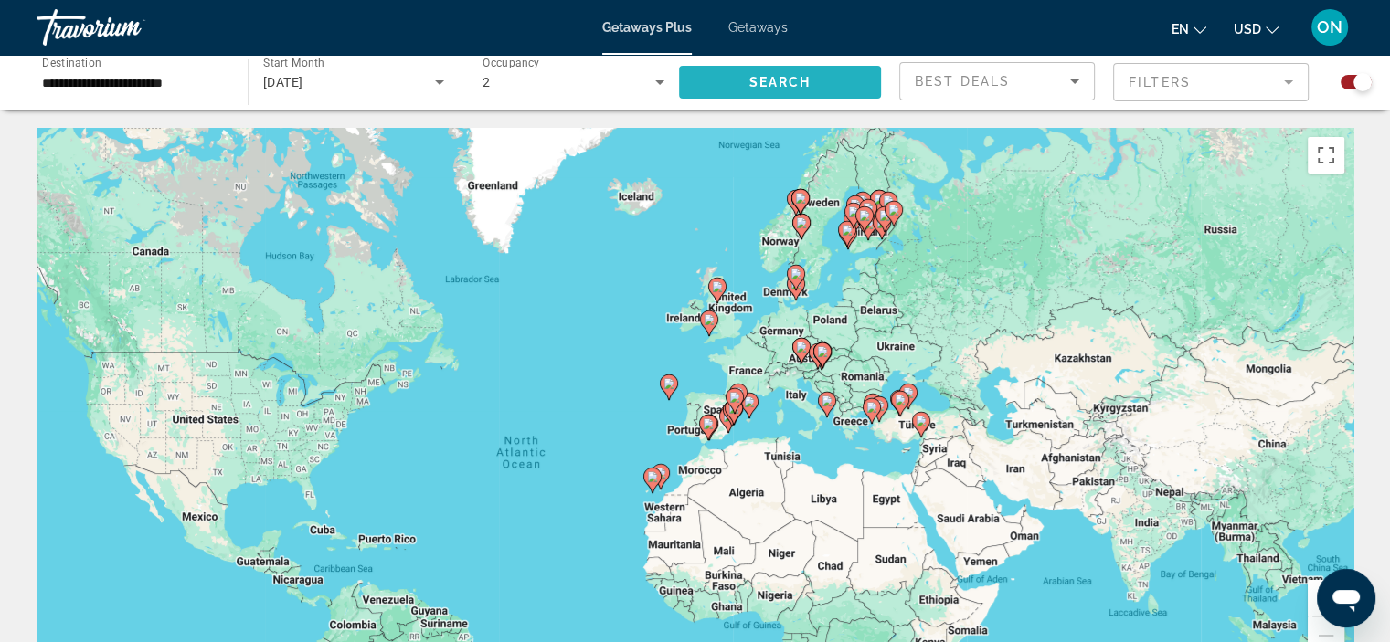
click at [812, 77] on span "Search widget" at bounding box center [780, 82] width 202 height 44
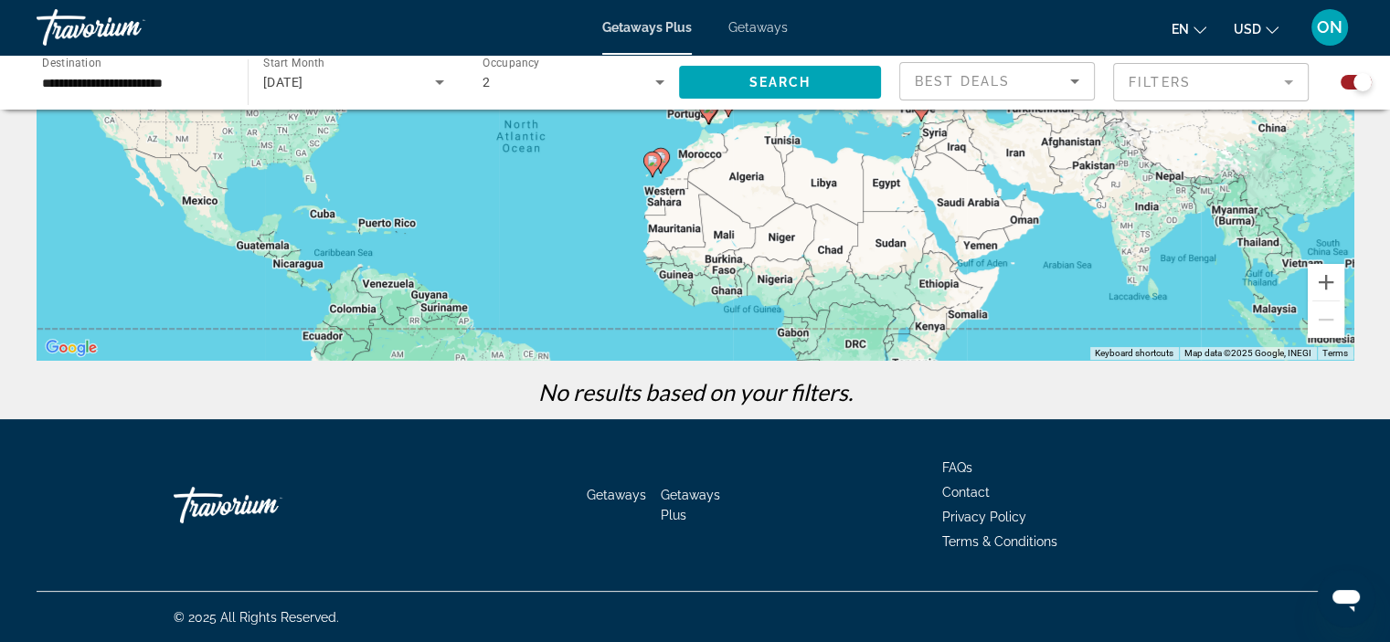
scroll to position [0, 0]
